Goal: Information Seeking & Learning: Learn about a topic

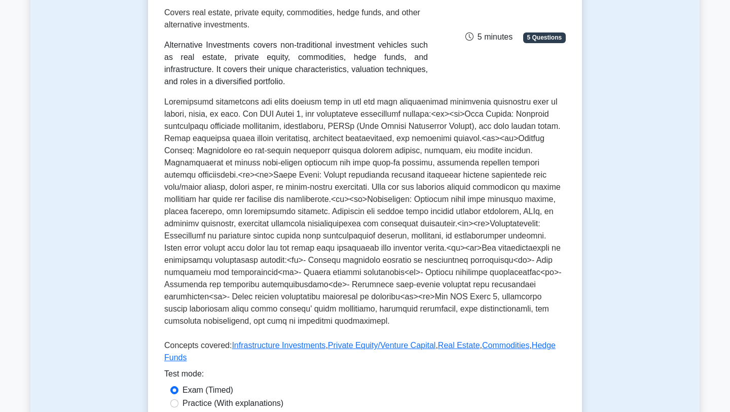
scroll to position [143, 0]
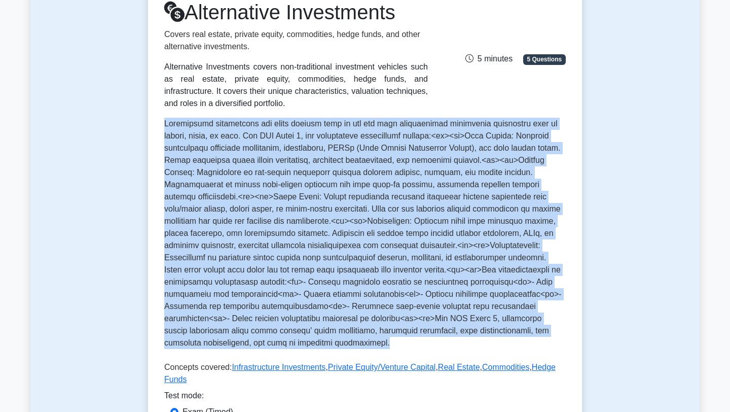
drag, startPoint x: 213, startPoint y: 342, endPoint x: 163, endPoint y: 126, distance: 222.3
click at [163, 126] on div "Alternative Investments Covers real estate, private equity, commodities, hedge …" at bounding box center [365, 233] width 434 height 498
copy p "Alternative investments are asset classes that do not fit into conventional inv…"
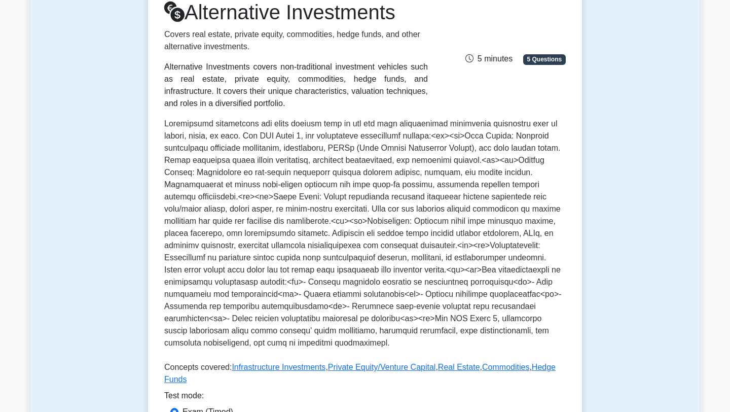
click at [405, 94] on div "Alternative Investments covers non-traditional investment vehicles such as real…" at bounding box center [296, 85] width 264 height 49
